Goal: Task Accomplishment & Management: Manage account settings

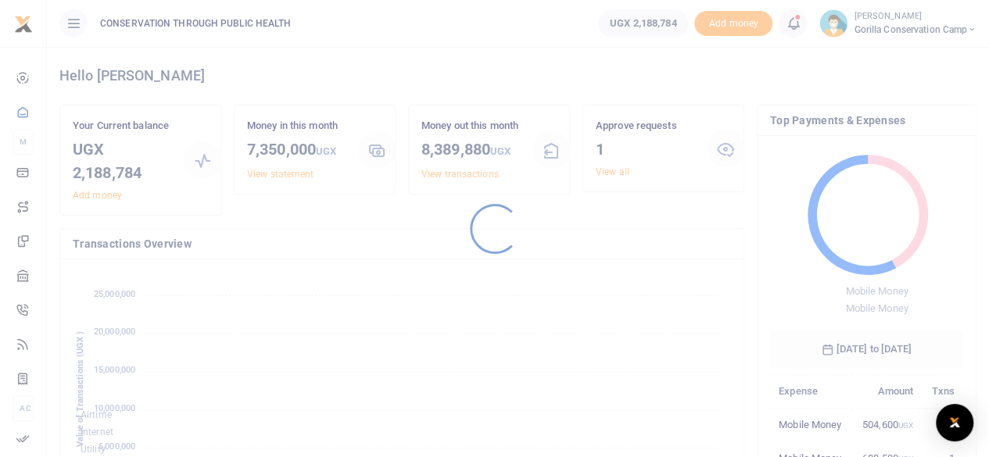
scroll to position [207, 181]
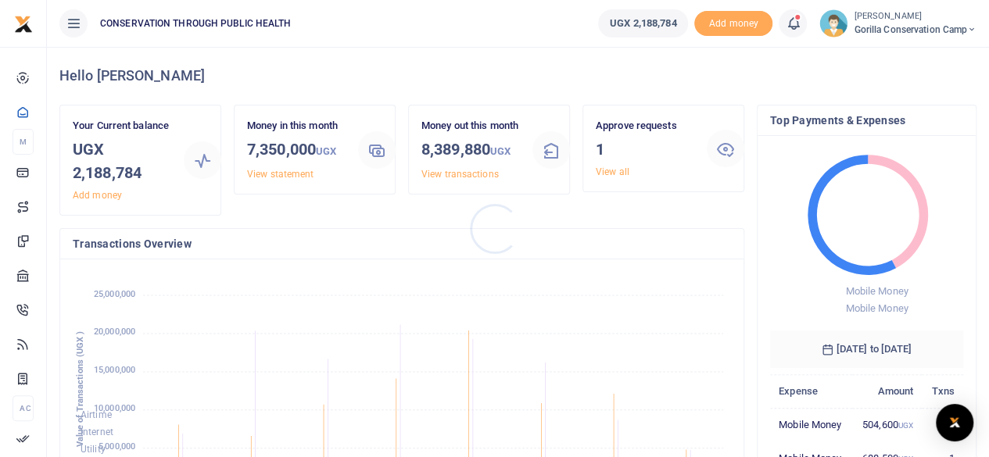
click at [610, 168] on div at bounding box center [494, 228] width 989 height 457
click at [608, 174] on link "View all" at bounding box center [613, 172] width 34 height 11
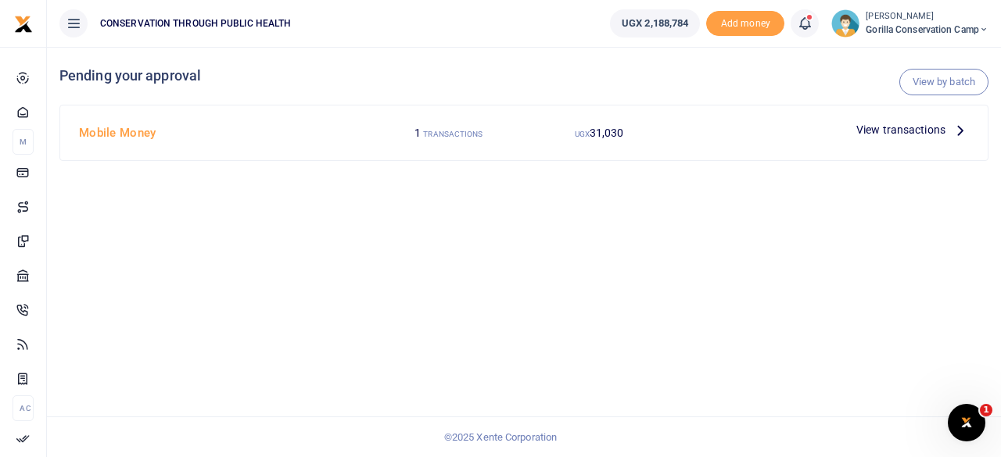
click at [959, 131] on icon at bounding box center [960, 129] width 17 height 17
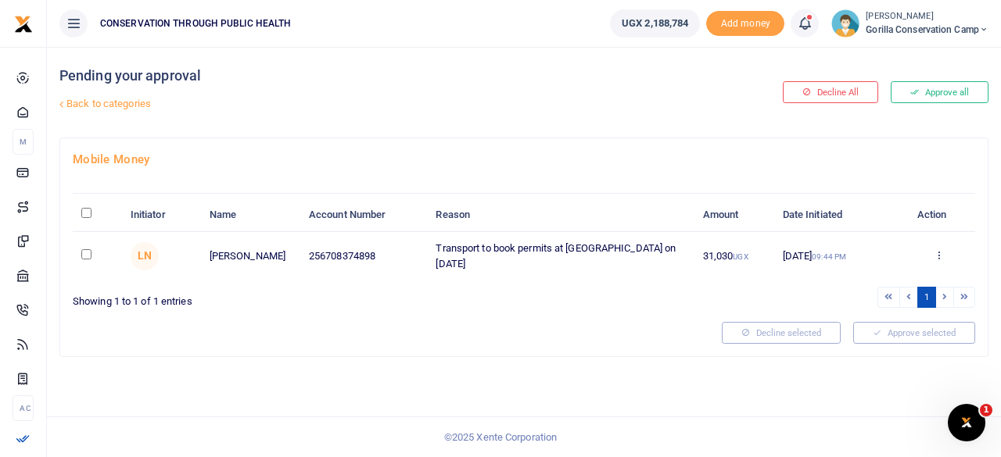
click at [940, 256] on icon at bounding box center [939, 254] width 10 height 11
click at [883, 282] on link "Approve" at bounding box center [882, 280] width 124 height 22
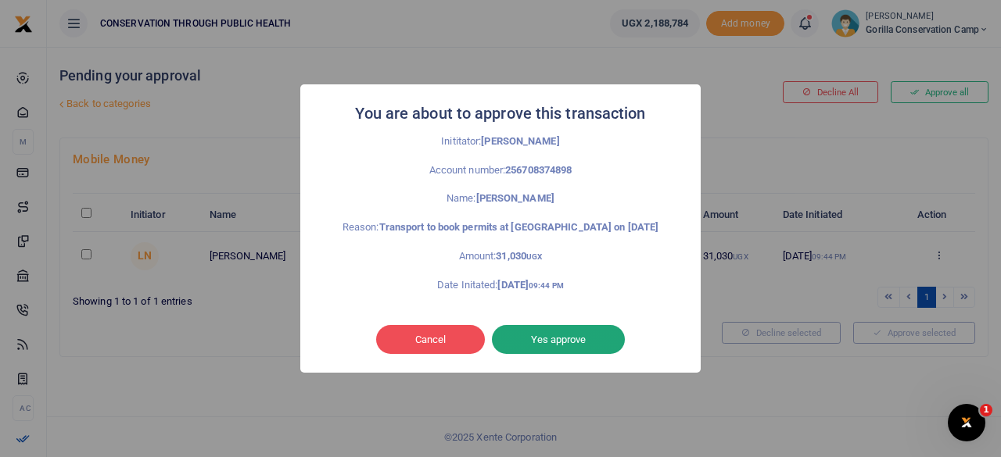
click at [600, 339] on button "Yes approve" at bounding box center [558, 340] width 133 height 30
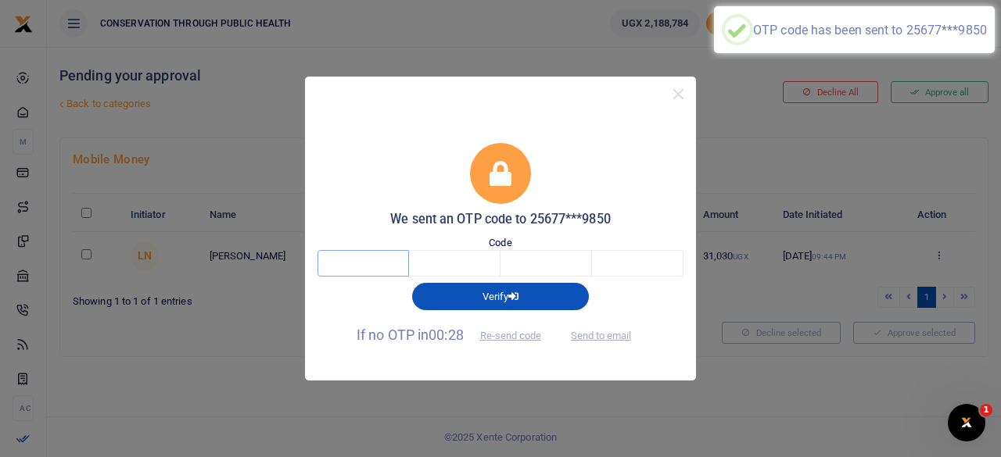
click at [382, 262] on input "text" at bounding box center [362, 263] width 91 height 27
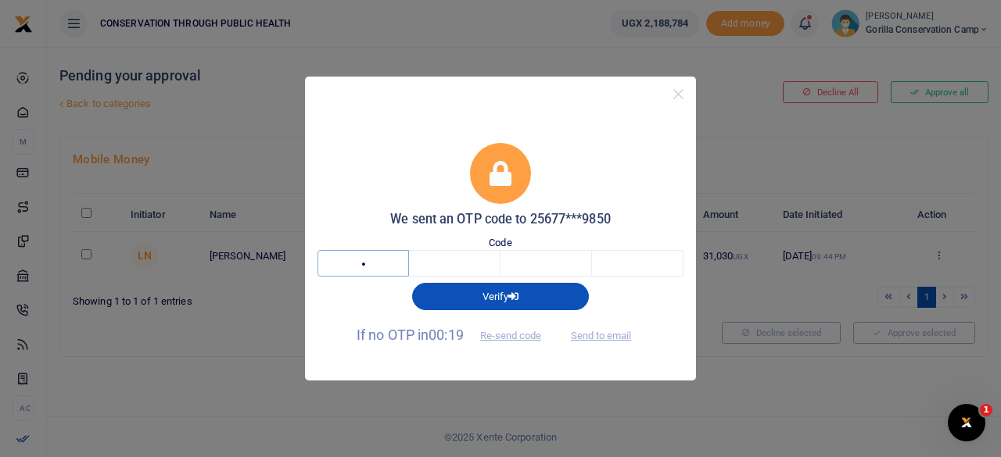
type input "6"
type input "8"
type input "3"
type input "4"
